Goal: Information Seeking & Learning: Find specific fact

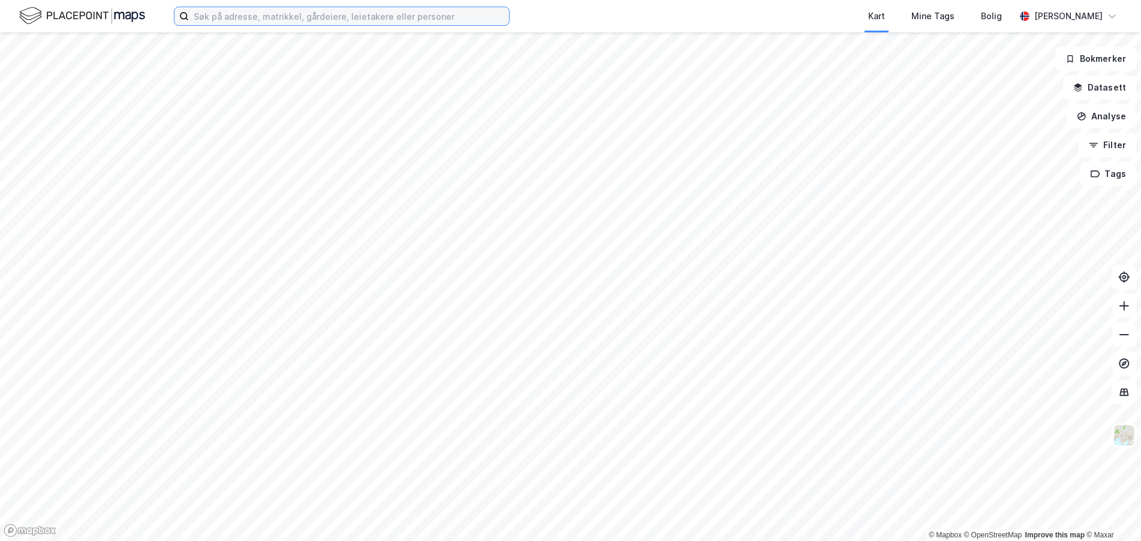
click at [340, 23] on input at bounding box center [349, 16] width 320 height 18
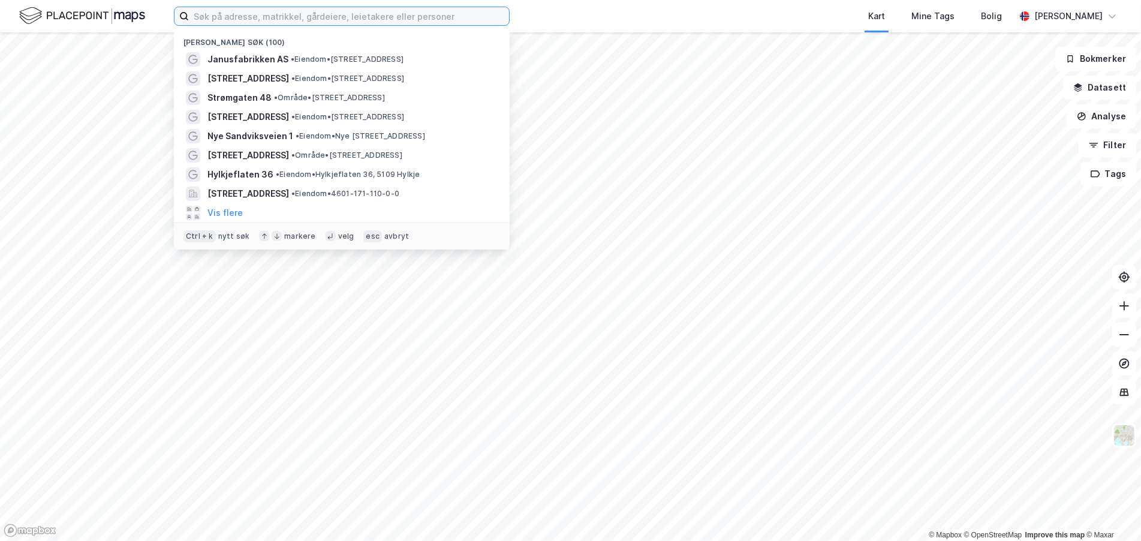
paste input "[PERSON_NAME]"
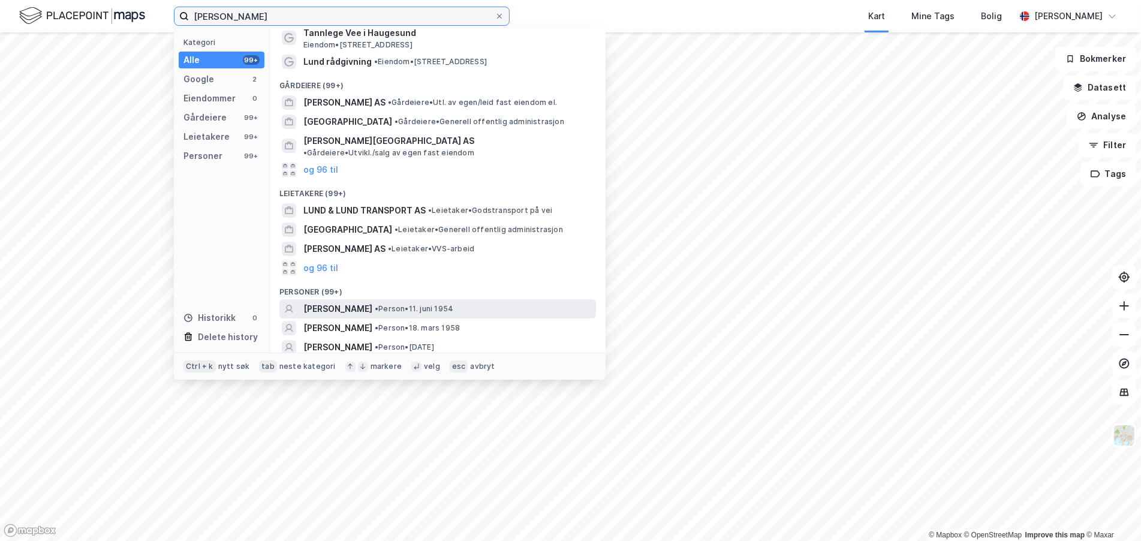
scroll to position [39, 0]
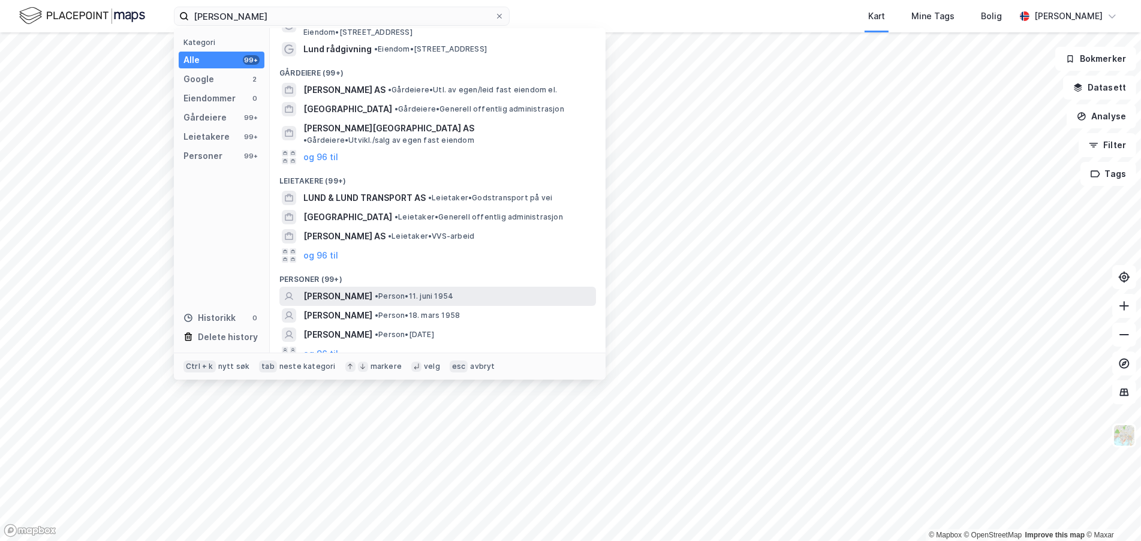
click at [403, 291] on span "• Person • [DATE]" at bounding box center [414, 296] width 79 height 10
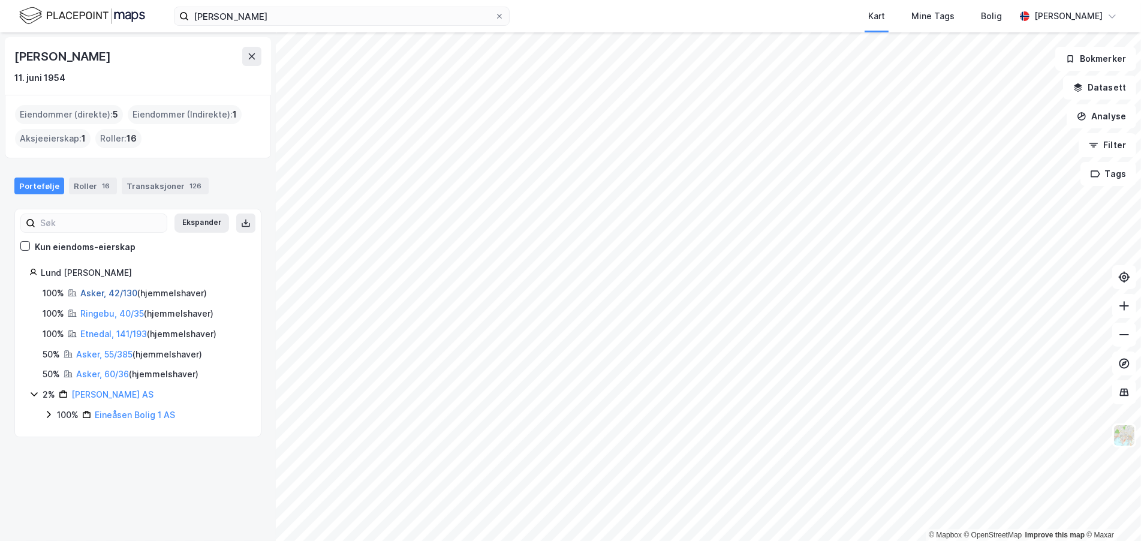
click at [94, 289] on link "Asker, 42/130" at bounding box center [108, 293] width 57 height 10
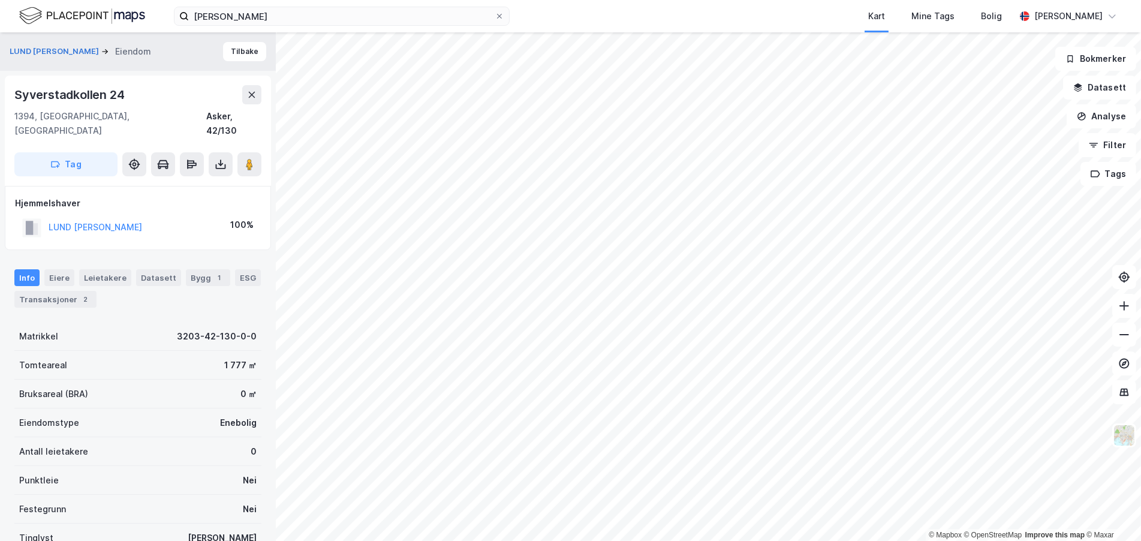
click at [91, 91] on div "Syverstadkollen 24" at bounding box center [70, 94] width 112 height 19
copy div "Syverstadkollen 24"
click at [127, 215] on div "LUND [PERSON_NAME] 100%" at bounding box center [138, 227] width 246 height 25
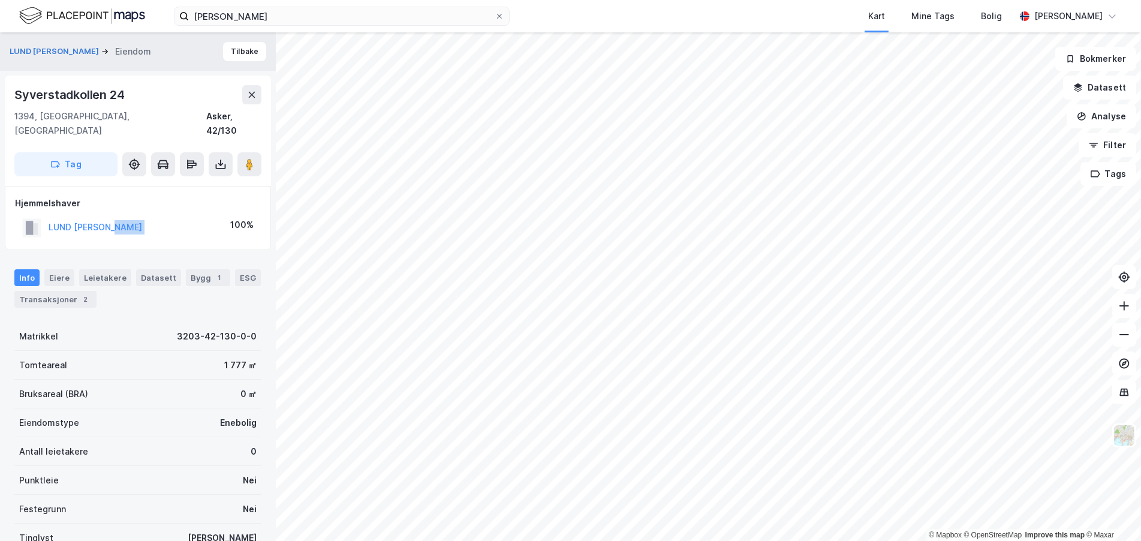
click at [127, 215] on div "LUND [PERSON_NAME] 100%" at bounding box center [138, 227] width 246 height 25
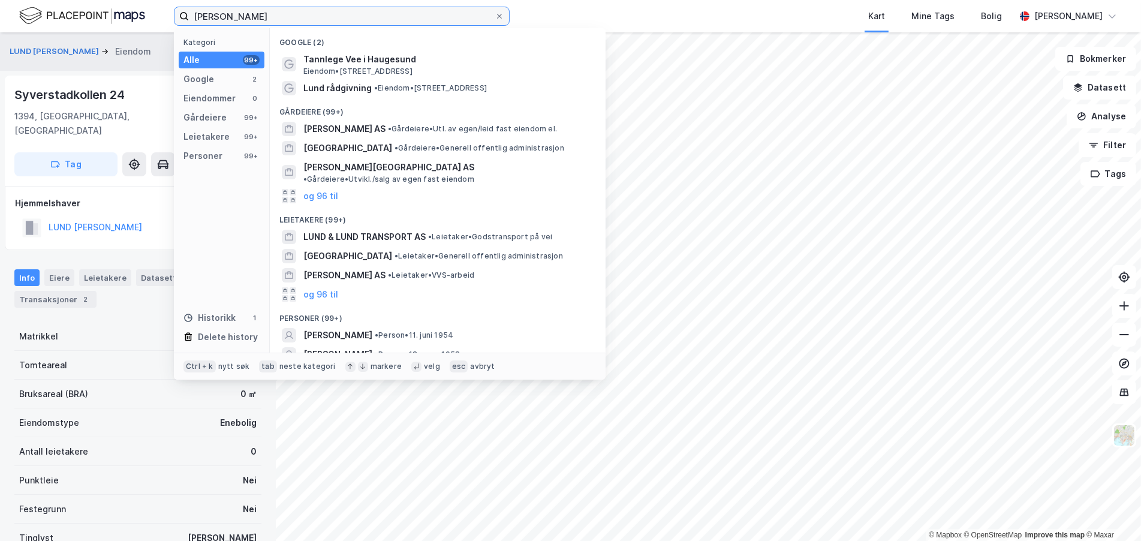
click at [240, 11] on input "[PERSON_NAME]" at bounding box center [342, 16] width 306 height 18
paste input "[URL][DOMAIN_NAME]"
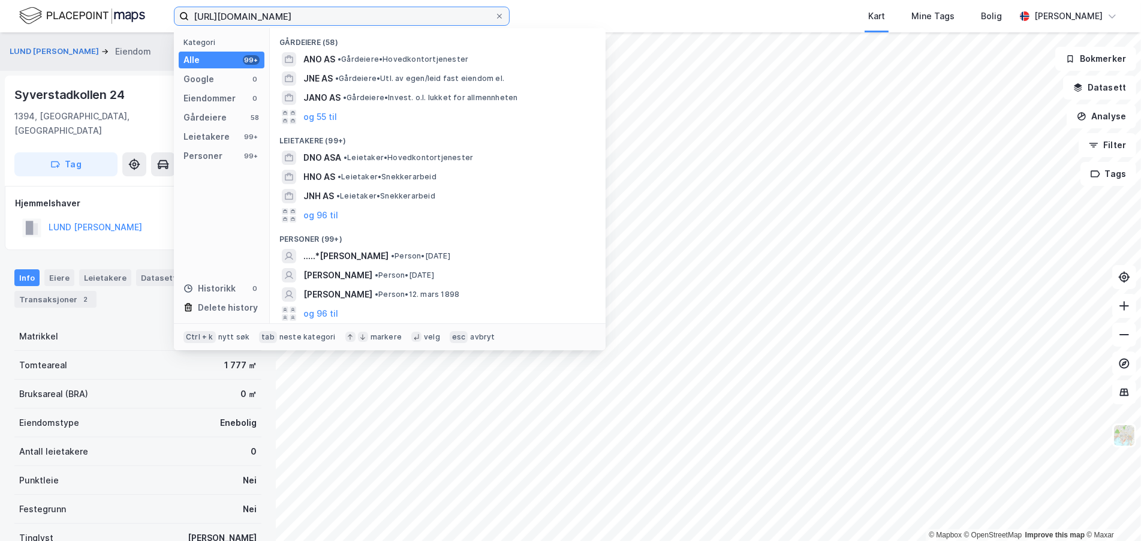
type input "[PERSON_NAME]"
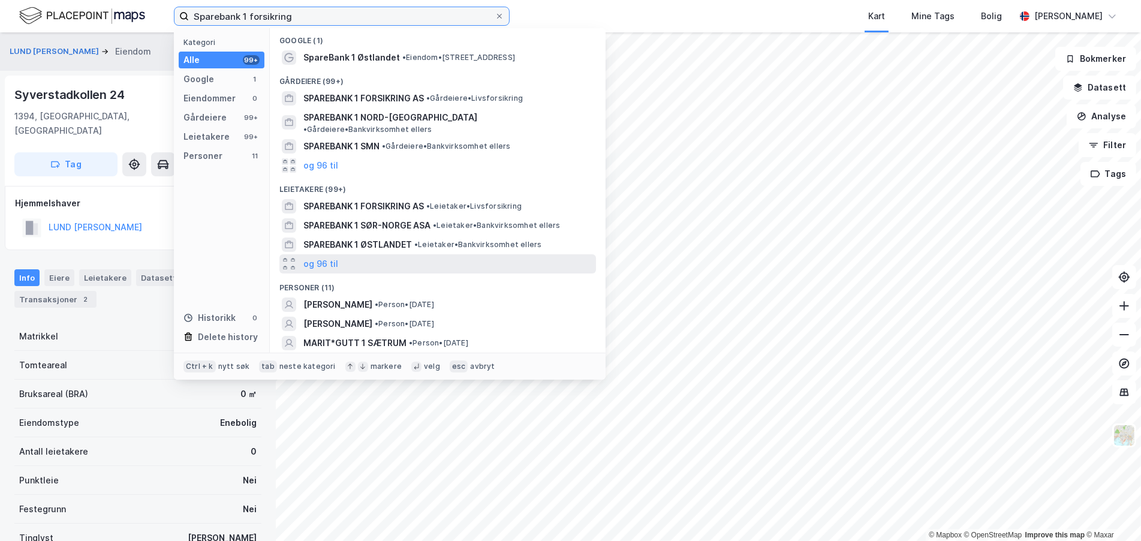
scroll to position [0, 0]
type input "Sparebank 1 forsikring"
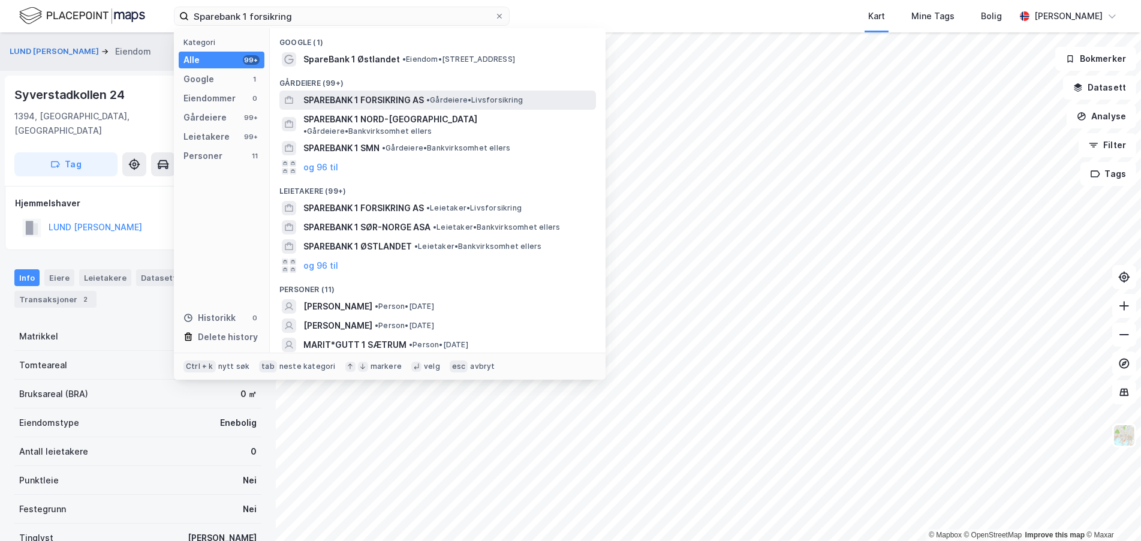
click at [378, 97] on span "SPAREBANK 1 FORSIKRING AS" at bounding box center [363, 100] width 120 height 14
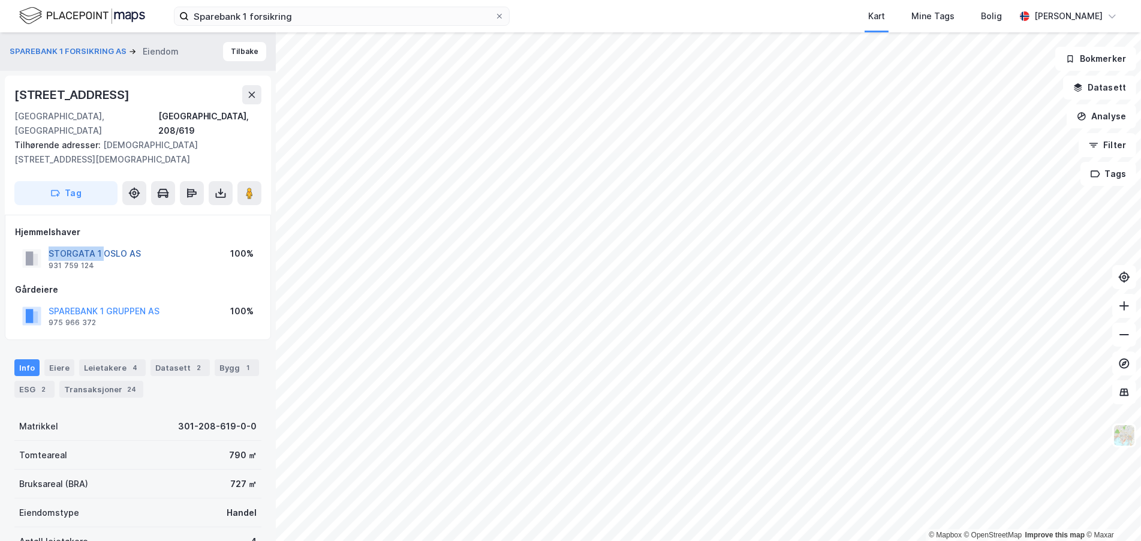
drag, startPoint x: 41, startPoint y: 222, endPoint x: 100, endPoint y: 227, distance: 58.9
click at [100, 246] on div "STORGATA 1 [GEOGRAPHIC_DATA] AS 931 759 124" at bounding box center [81, 258] width 119 height 24
copy button "[STREET_ADDRESS]"
